Goal: Navigation & Orientation: Find specific page/section

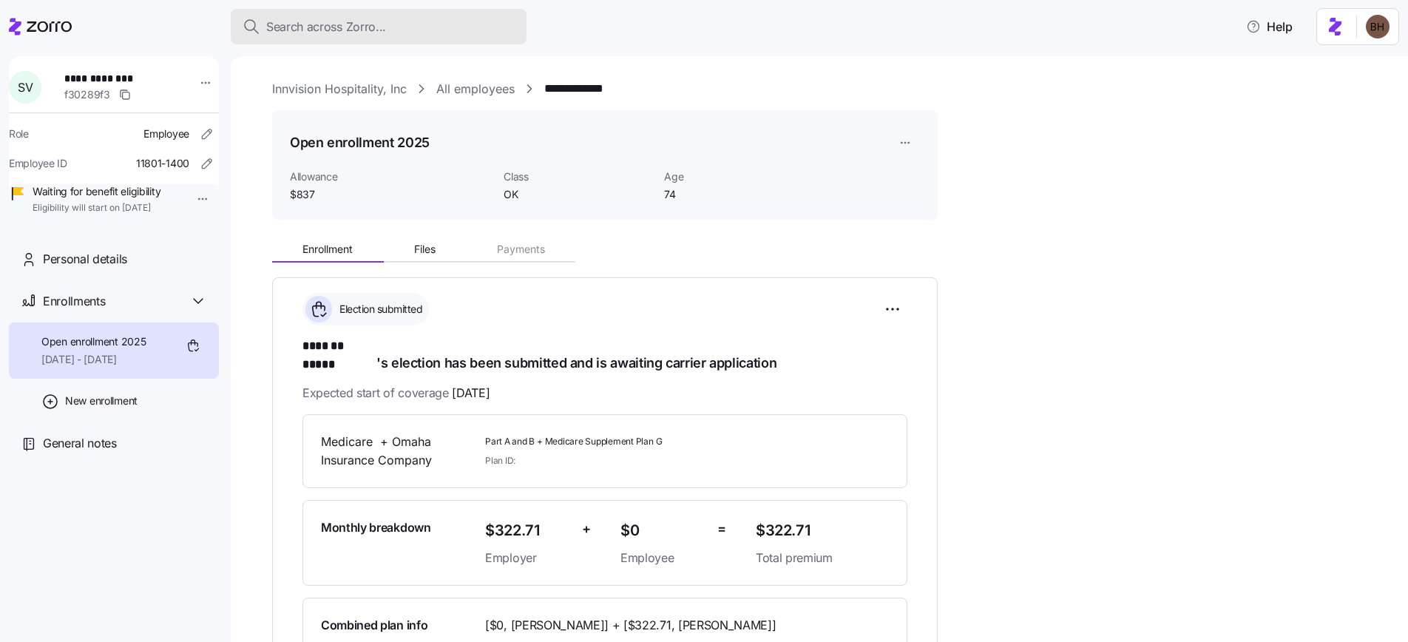
click at [292, 29] on span "Search across Zorro..." at bounding box center [326, 27] width 120 height 18
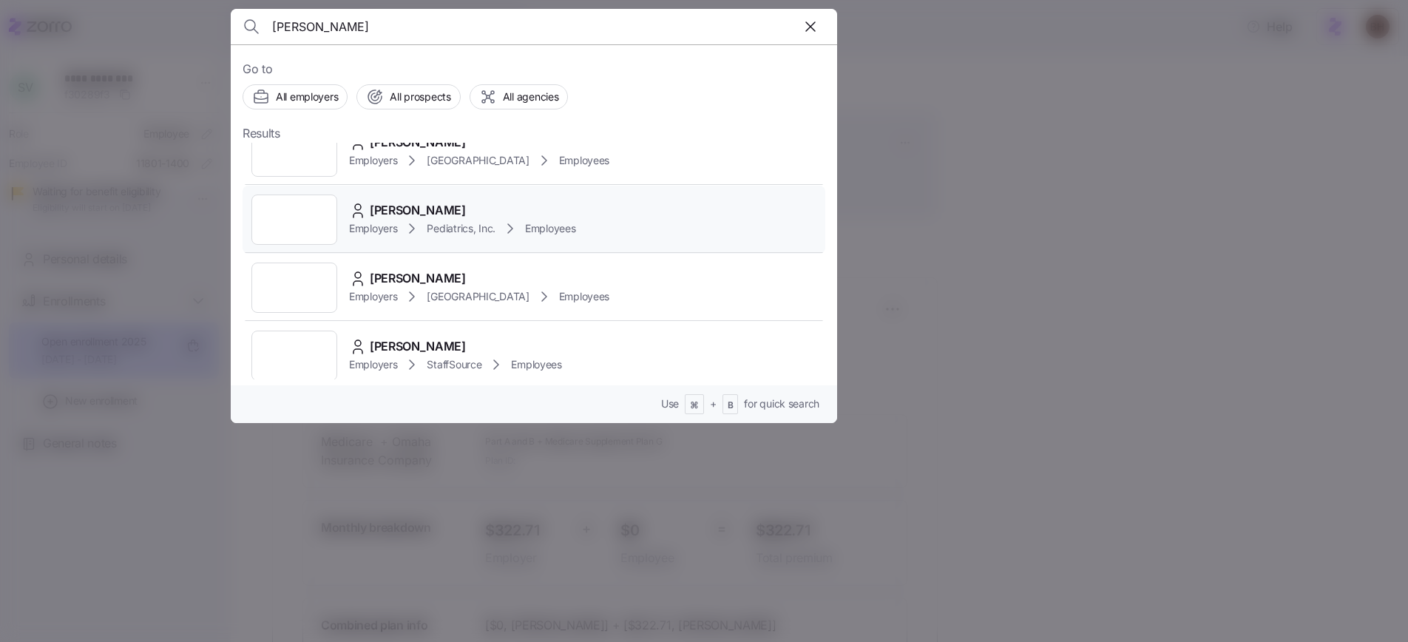
scroll to position [147, 0]
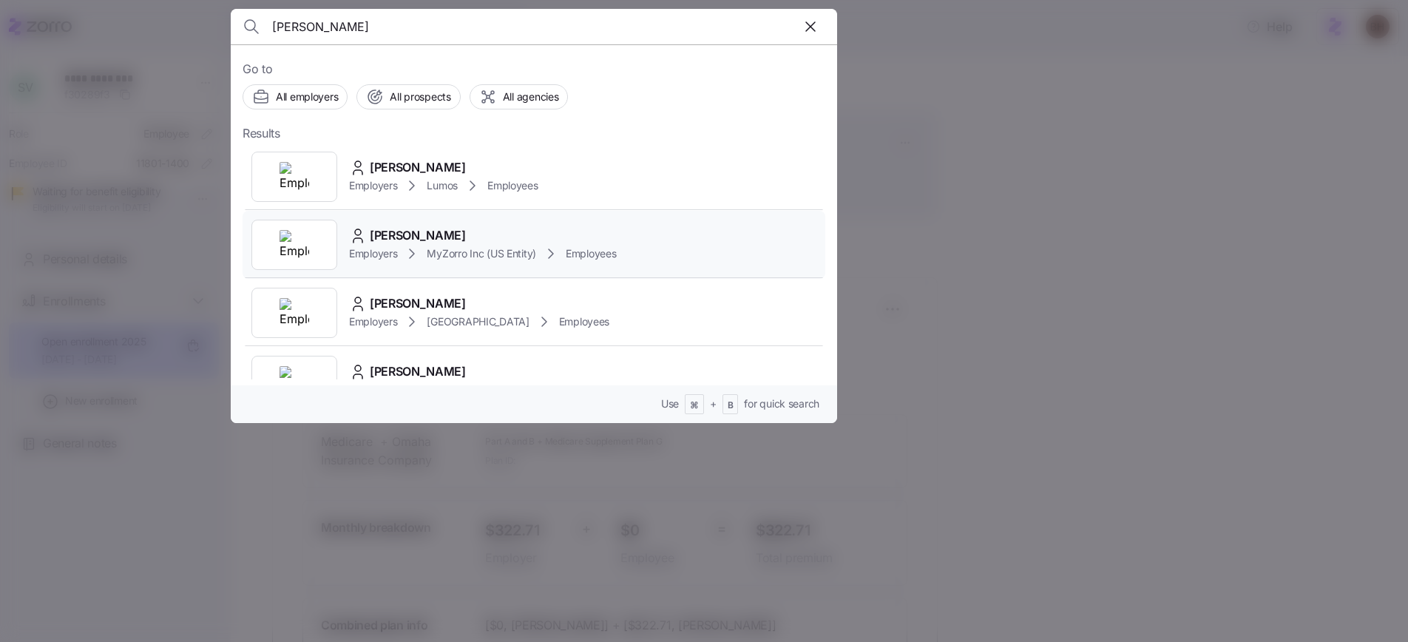
type input "bradley howell"
click at [510, 234] on div "[PERSON_NAME]" at bounding box center [483, 235] width 268 height 18
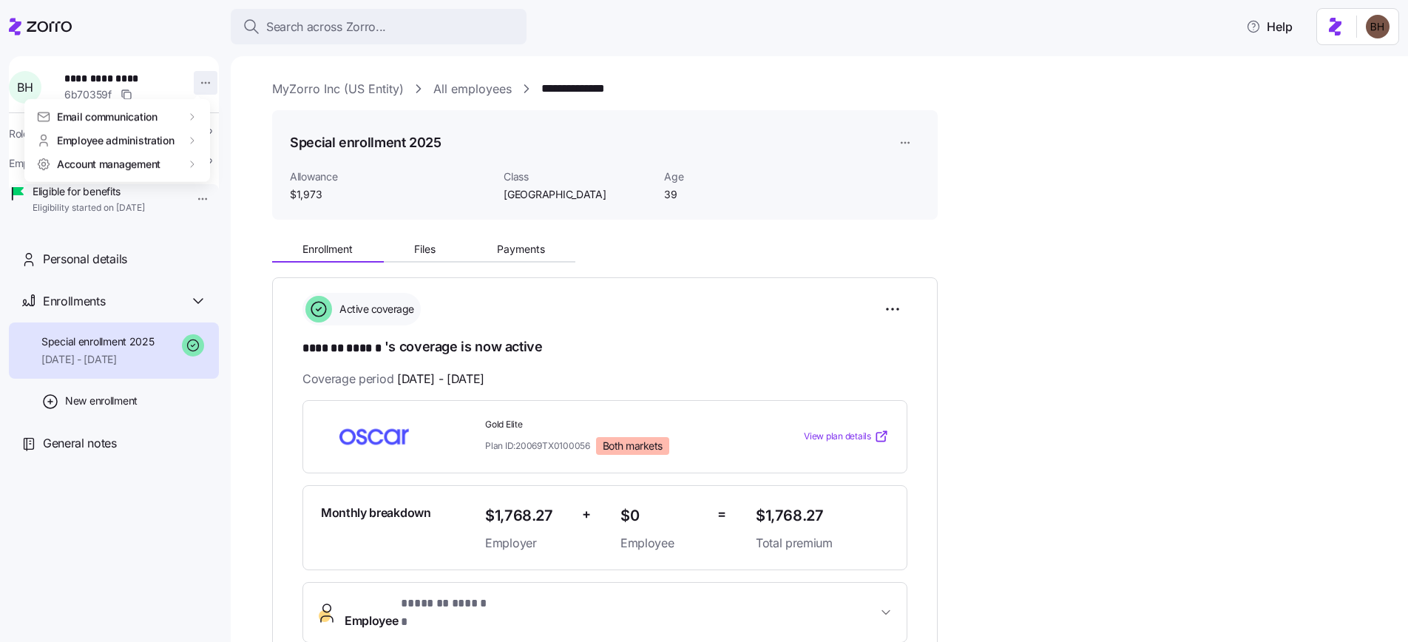
click at [196, 81] on html "**********" at bounding box center [704, 316] width 1408 height 633
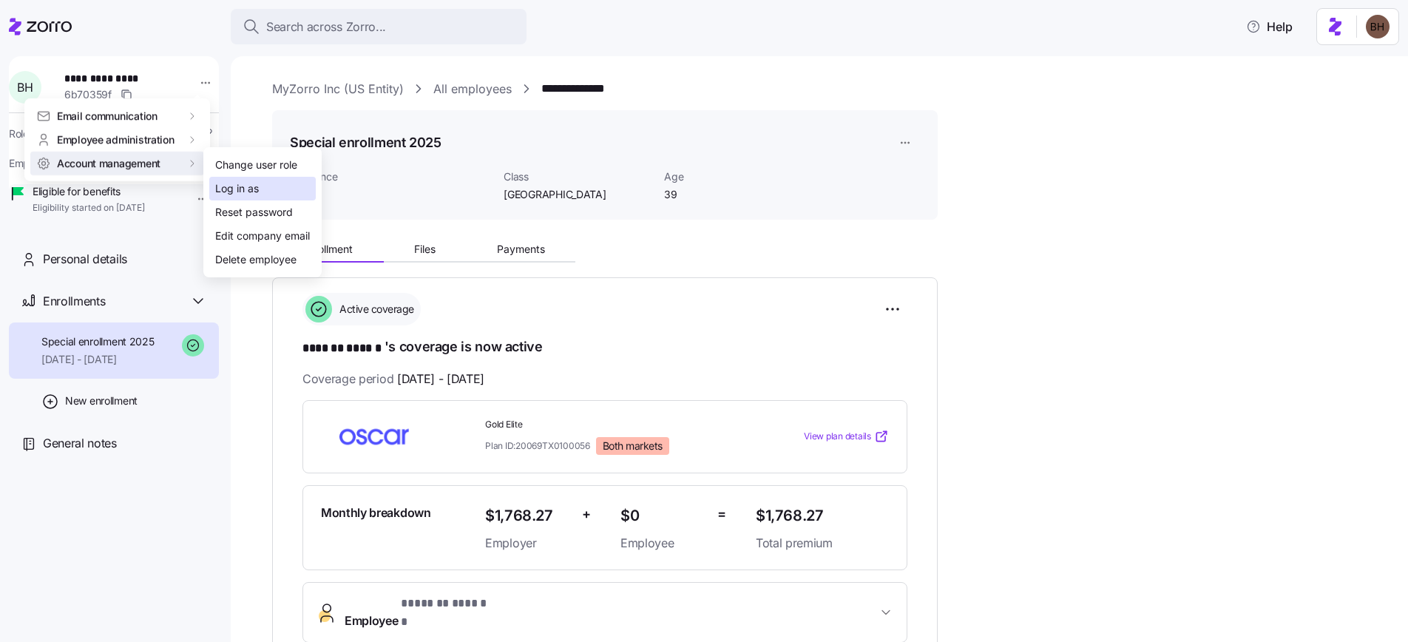
click at [233, 189] on div "Log in as" at bounding box center [237, 188] width 44 height 16
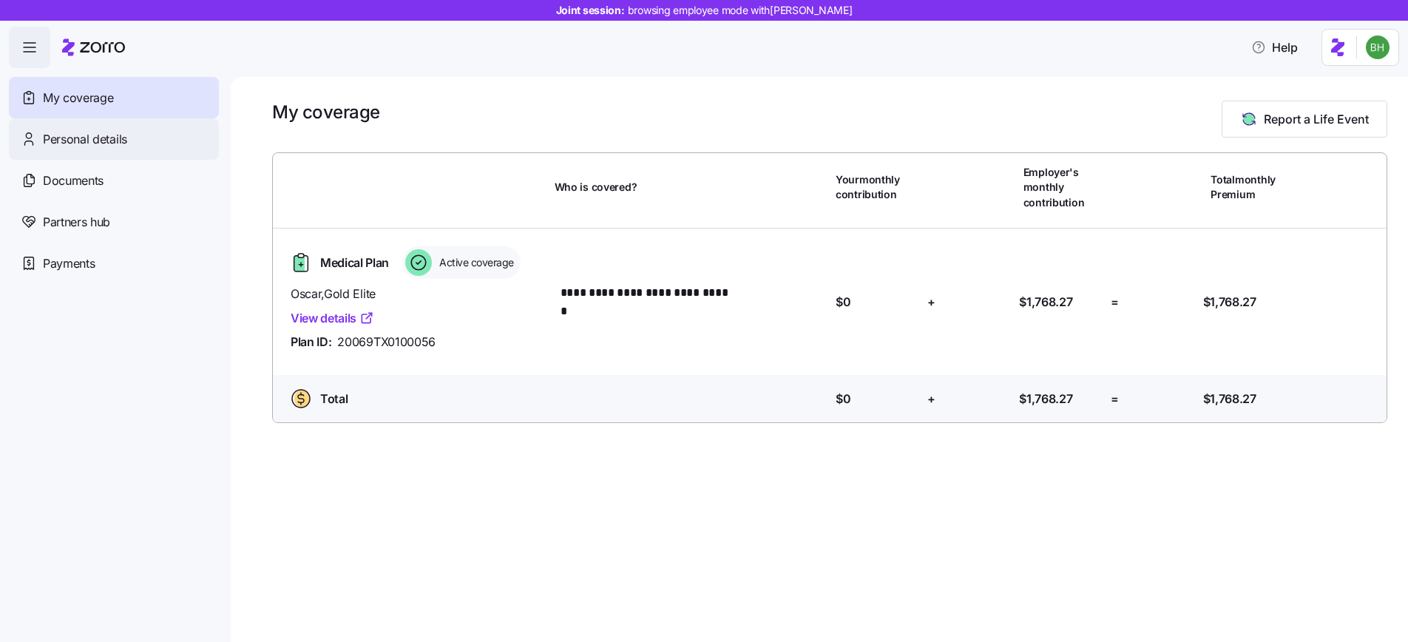
click at [125, 139] on span "Personal details" at bounding box center [85, 139] width 84 height 18
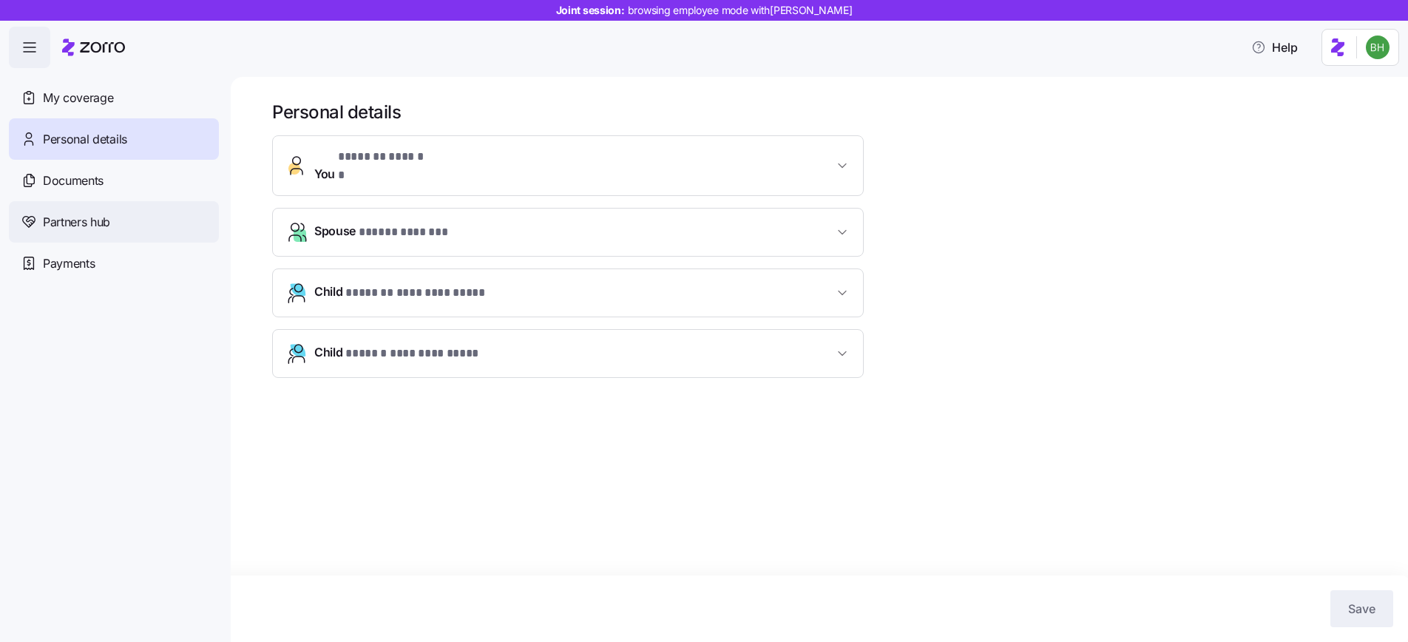
click at [112, 225] on div "Partners hub" at bounding box center [114, 221] width 210 height 41
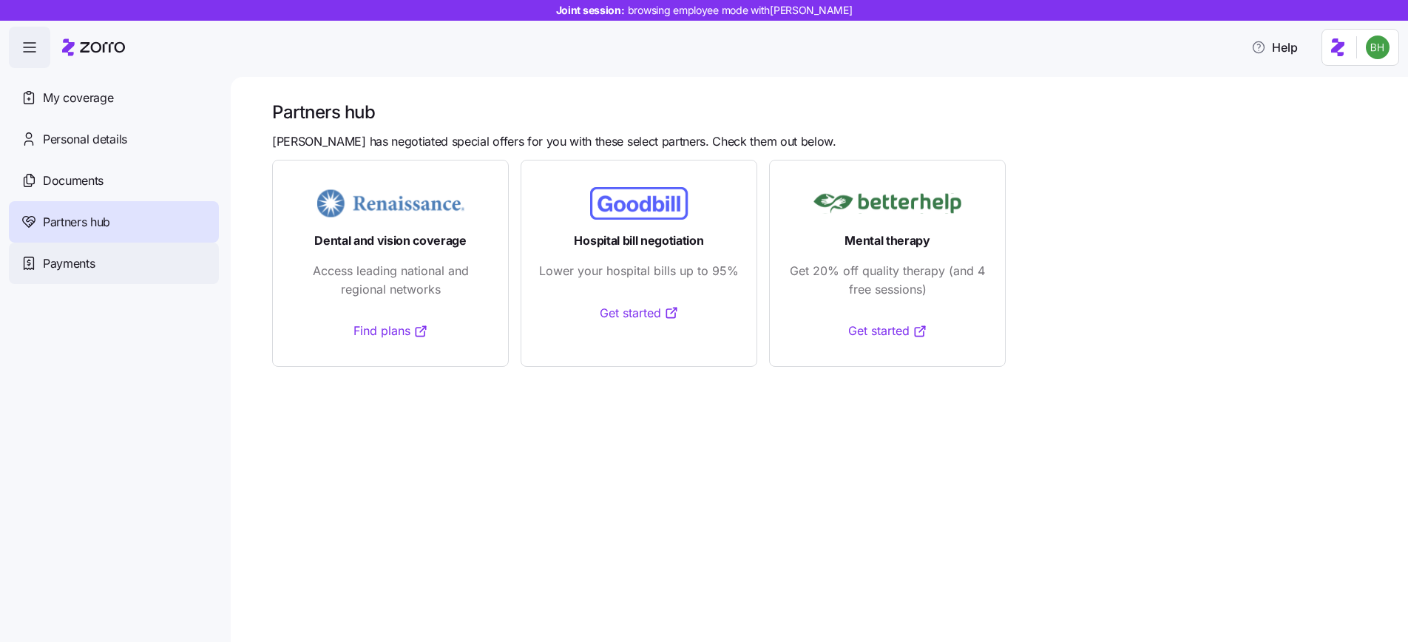
click at [96, 268] on div "Payments" at bounding box center [114, 263] width 210 height 41
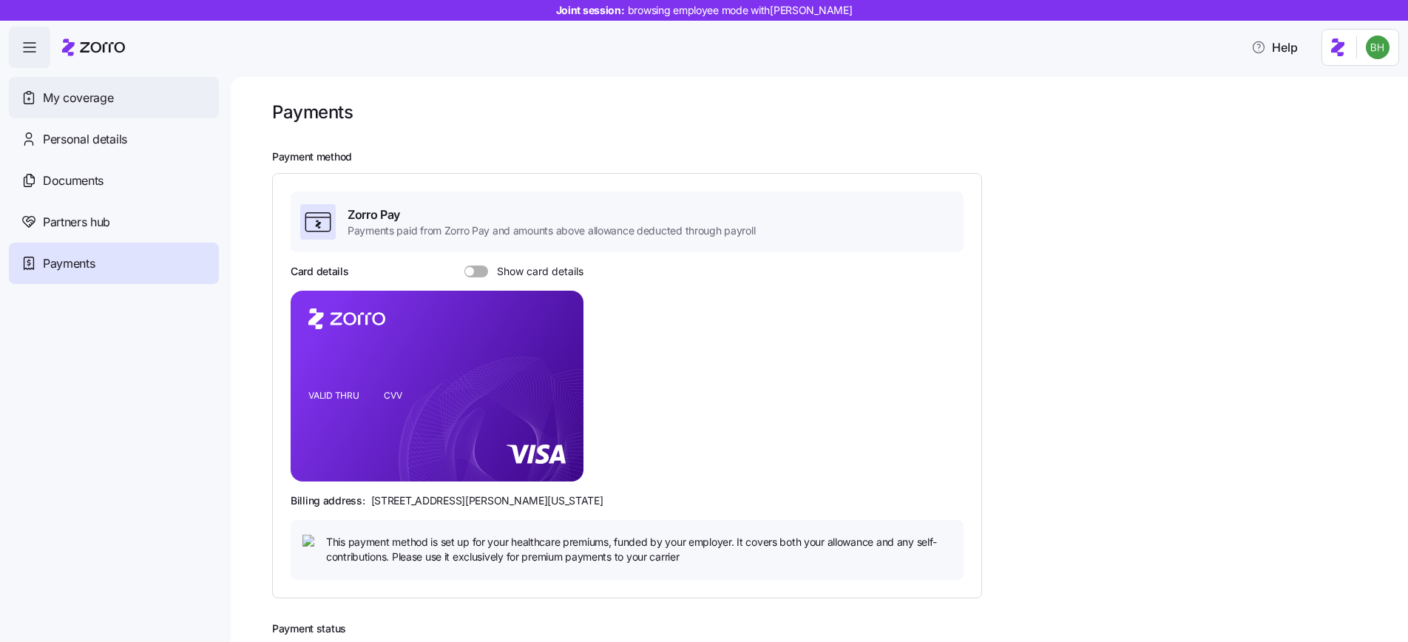
click at [104, 104] on span "My coverage" at bounding box center [78, 98] width 70 height 18
